Goal: Task Accomplishment & Management: Use online tool/utility

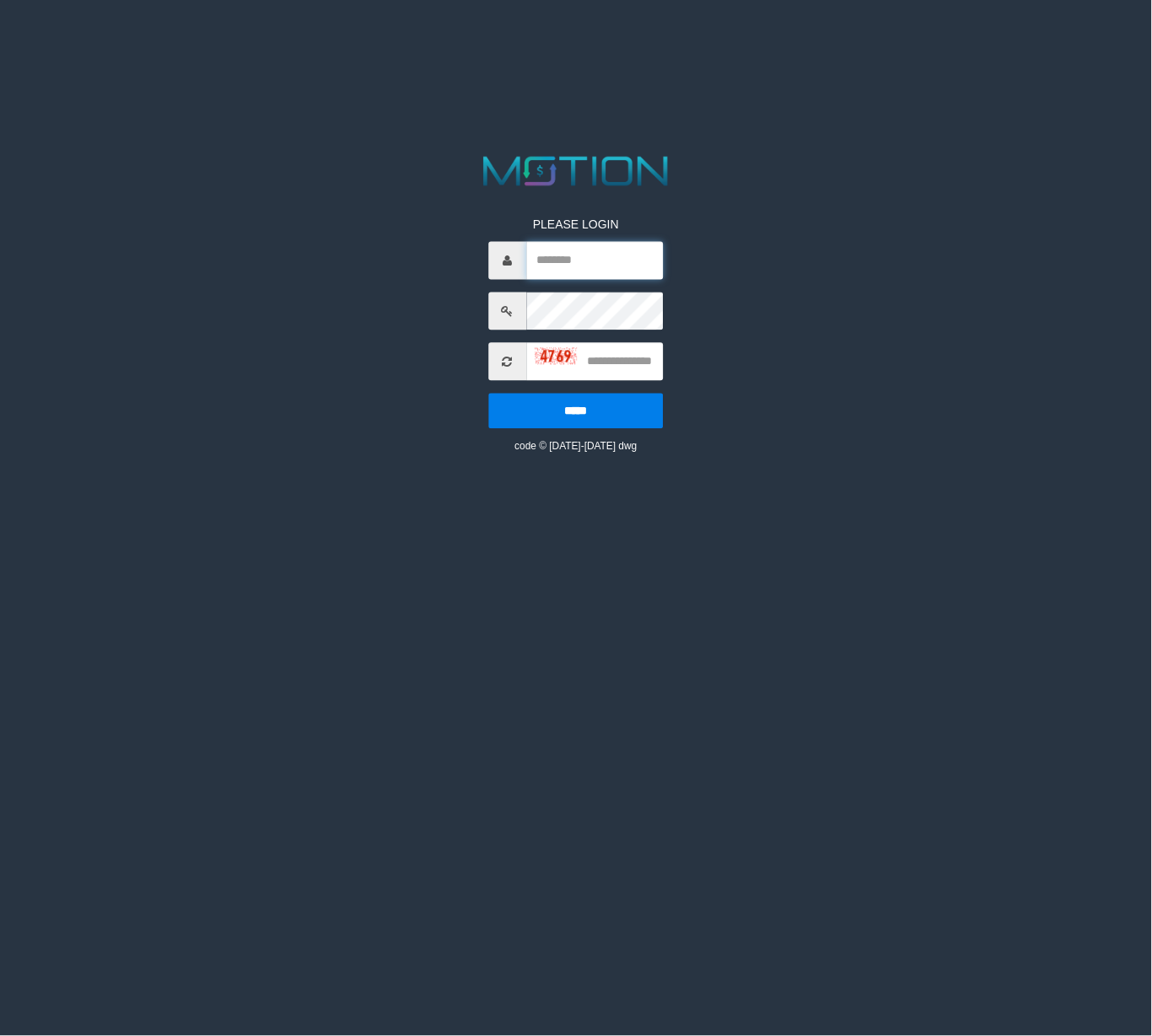
type input "*******"
click at [610, 351] on input "text" at bounding box center [595, 362] width 137 height 38
type input "****"
click at [488, 394] on input "*****" at bounding box center [576, 412] width 176 height 36
